Goal: Book appointment/travel/reservation

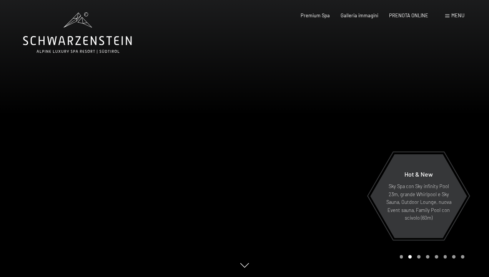
click at [85, 45] on icon at bounding box center [77, 40] width 109 height 9
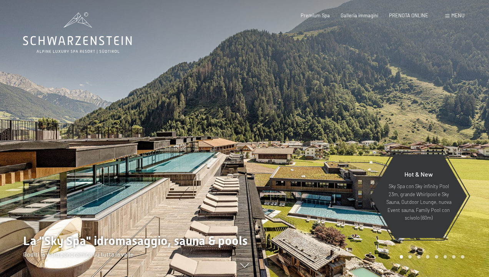
click at [461, 17] on span "Menu" at bounding box center [457, 15] width 13 height 6
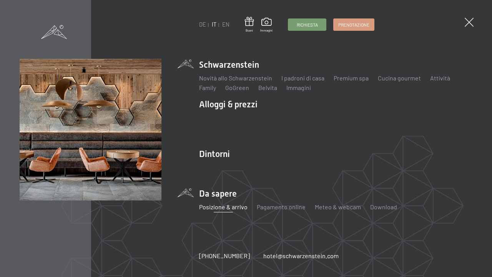
click at [214, 207] on link "Posizione & arrivo" at bounding box center [223, 206] width 48 height 7
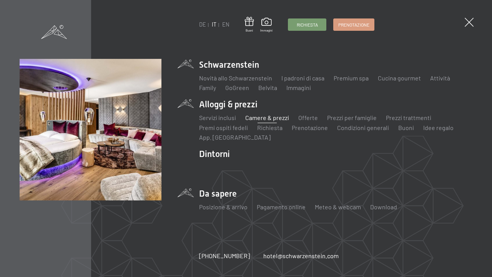
click at [256, 119] on link "Camere & prezzi" at bounding box center [267, 117] width 44 height 7
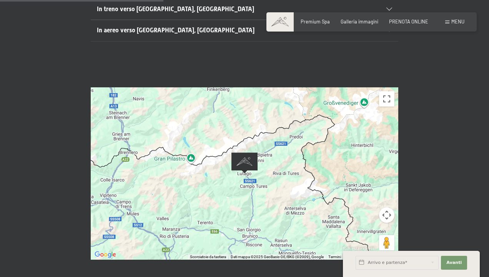
scroll to position [223, 0]
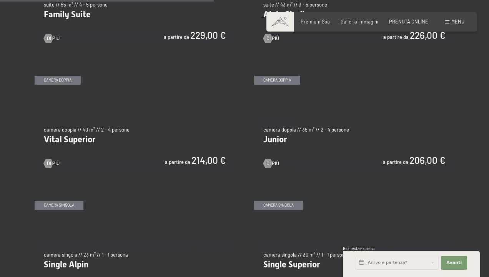
scroll to position [837, 0]
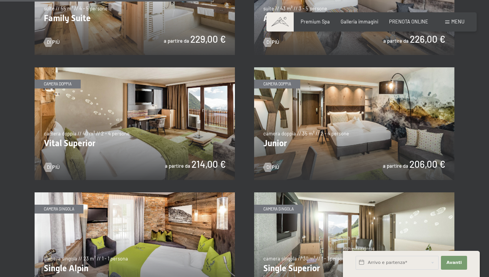
click at [342, 107] on img at bounding box center [354, 123] width 200 height 113
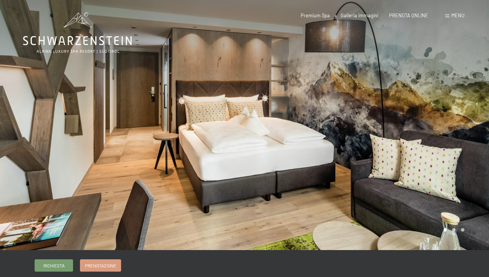
click at [347, 112] on div at bounding box center [366, 125] width 244 height 250
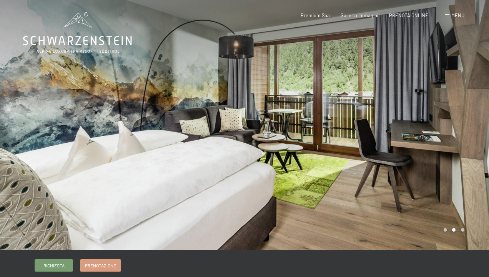
click at [347, 117] on div at bounding box center [366, 125] width 244 height 250
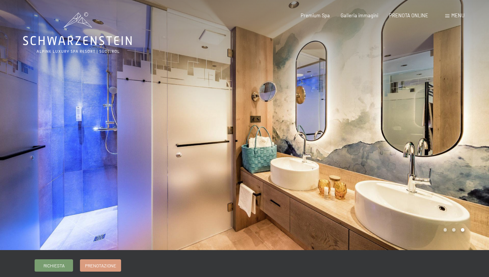
click at [347, 117] on div at bounding box center [366, 125] width 244 height 250
